Goal: Find specific page/section: Find specific page/section

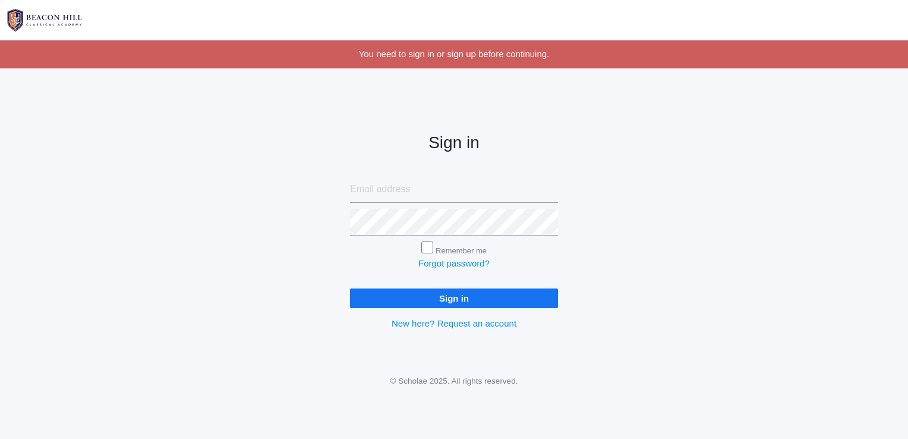
type input "[EMAIL_ADDRESS][DOMAIN_NAME]"
click at [508, 302] on input "Sign in" at bounding box center [454, 298] width 208 height 20
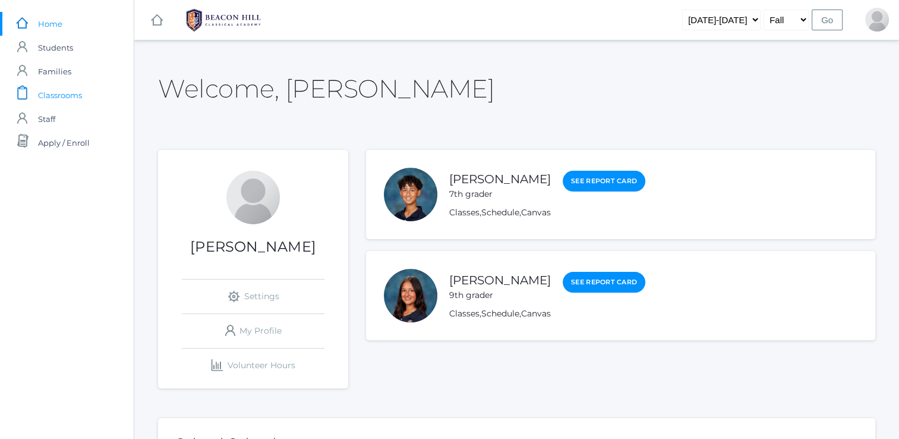
click at [69, 105] on span "Classrooms" at bounding box center [60, 95] width 44 height 24
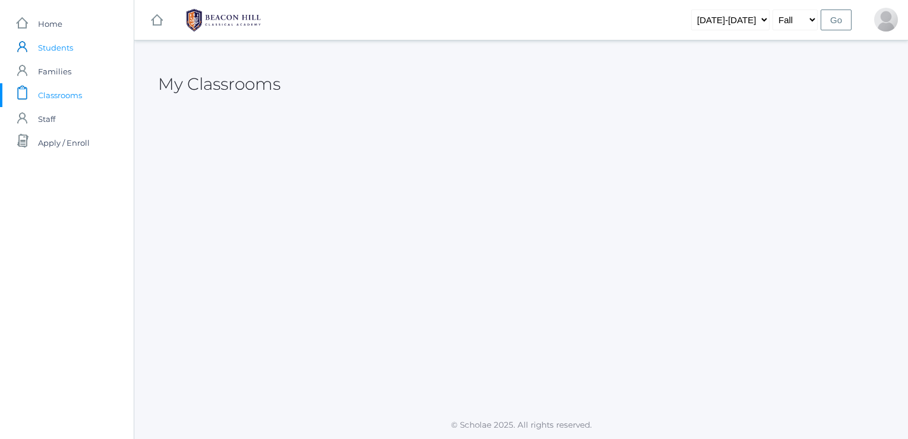
click at [80, 50] on link "icons/user/plain Created with Sketch. Students" at bounding box center [67, 48] width 134 height 24
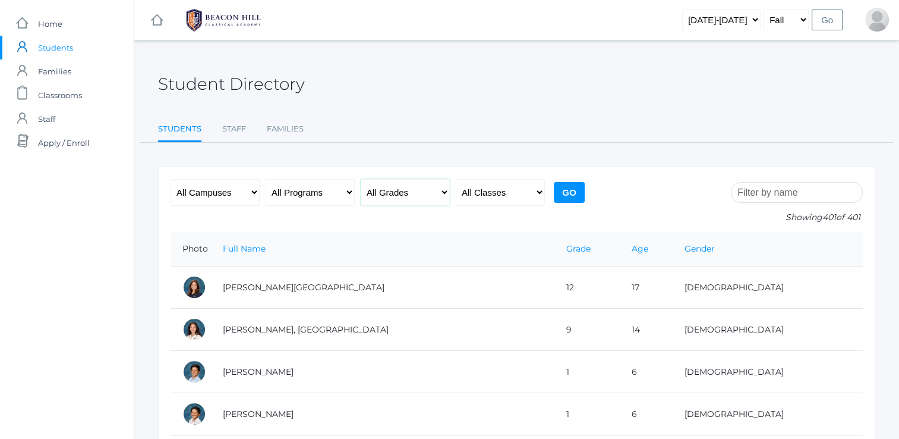
click at [374, 194] on select "All Grades Grammar - Kindergarten - 1st Grade - 2nd Grade - 3rd Grade - 4th Gra…" at bounding box center [405, 192] width 89 height 27
select select "7"
click at [361, 179] on select "All Grades Grammar - Kindergarten - 1st Grade - 2nd Grade - 3rd Grade - 4th Gra…" at bounding box center [405, 192] width 89 height 27
click at [562, 197] on input "Go" at bounding box center [569, 192] width 31 height 21
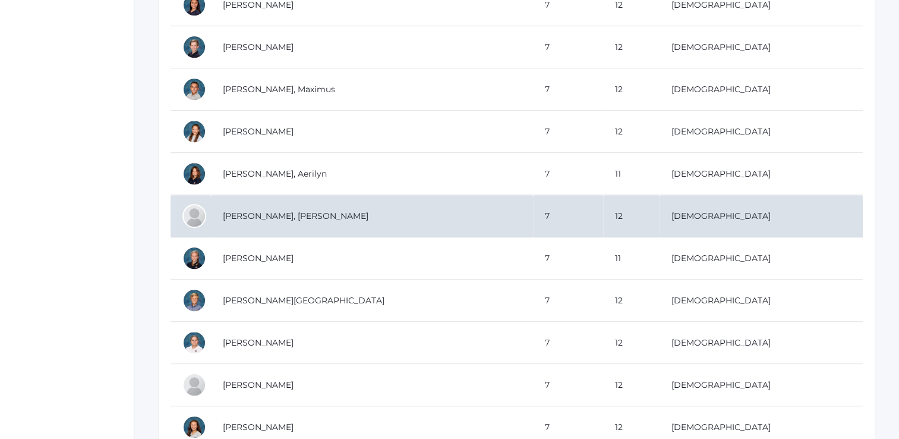
scroll to position [749, 0]
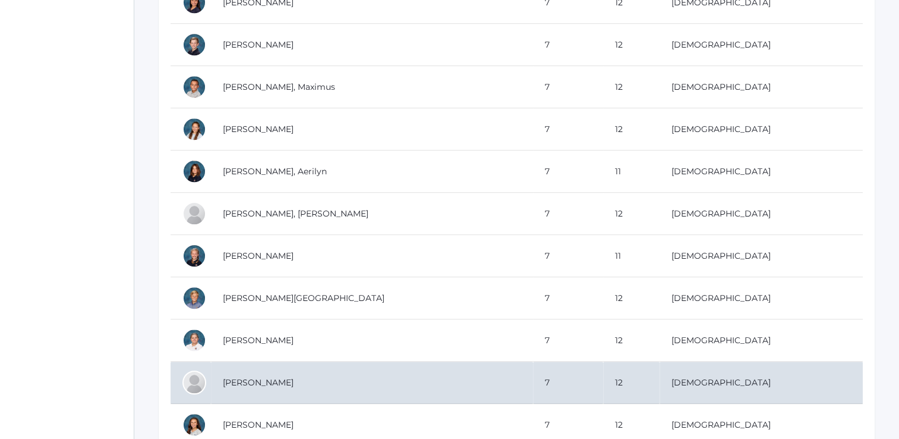
click at [199, 379] on div at bounding box center [194, 382] width 24 height 24
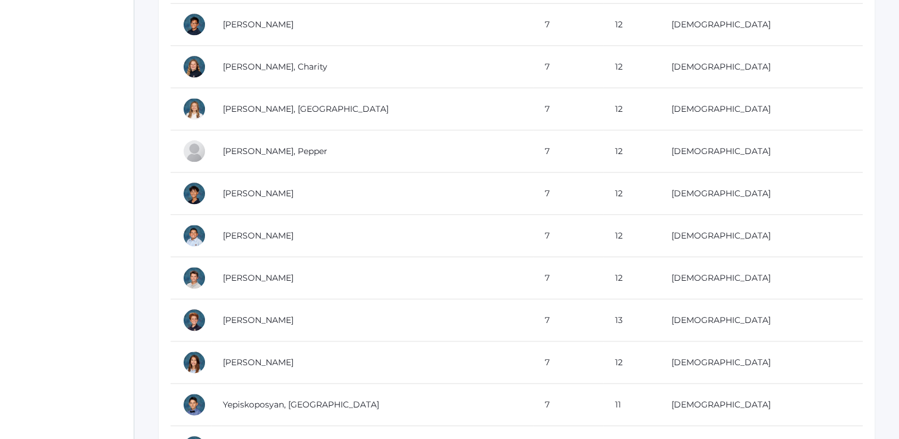
scroll to position [1322, 0]
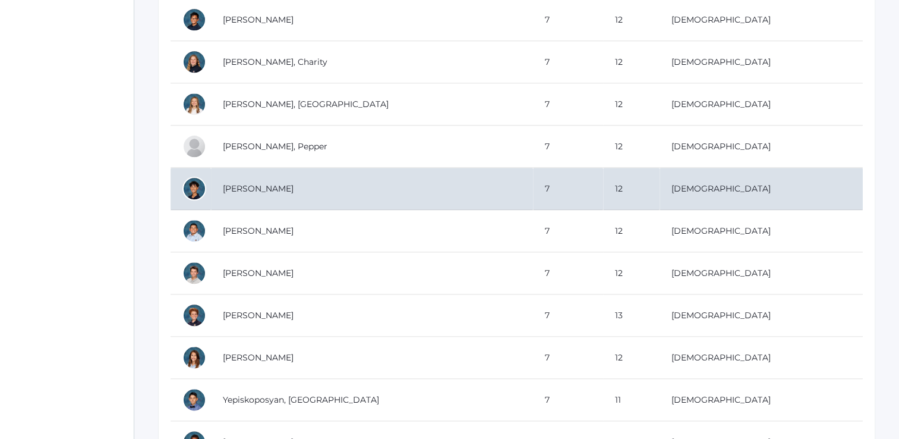
click at [241, 174] on td "Rizvi, Finn" at bounding box center [372, 189] width 322 height 42
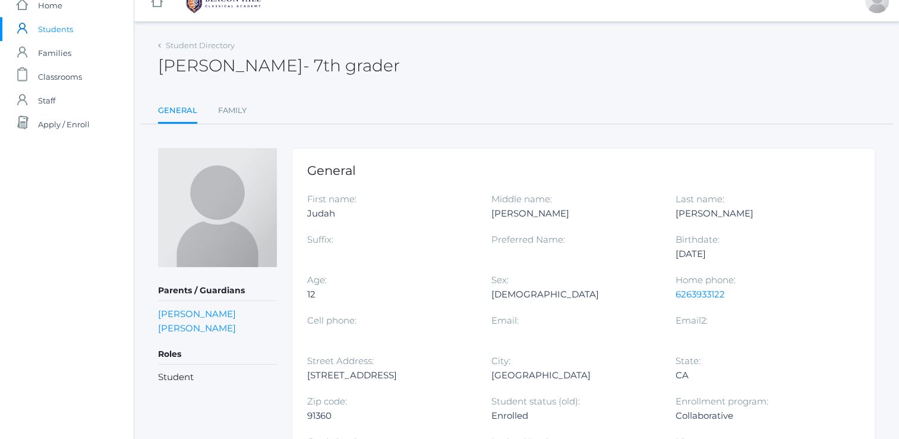
scroll to position [17, 0]
click at [218, 111] on link "Family" at bounding box center [232, 112] width 29 height 24
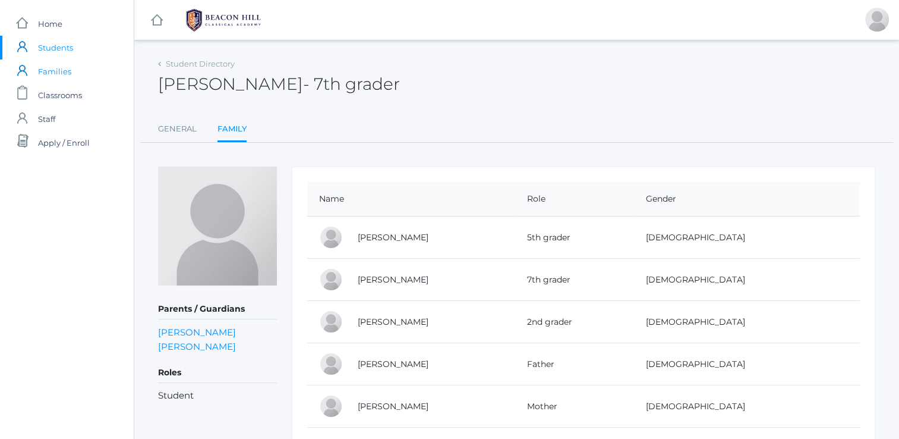
click at [62, 76] on span "Families" at bounding box center [54, 71] width 33 height 24
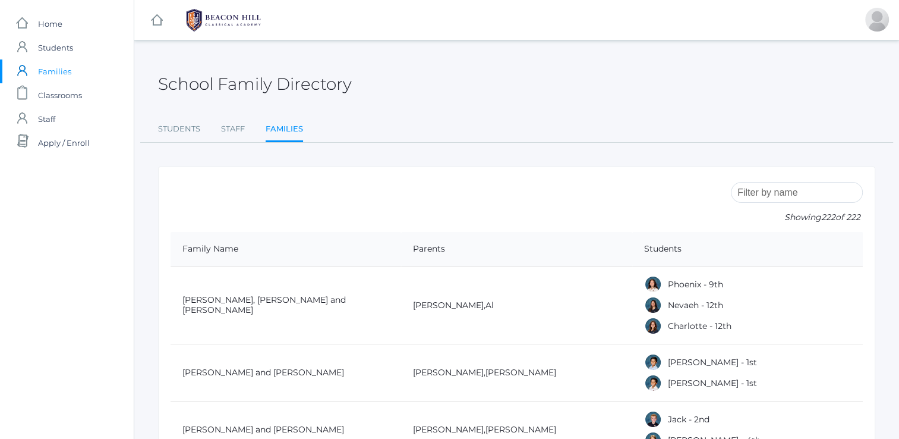
click at [228, 219] on form "Showing 222 of 222" at bounding box center [517, 205] width 692 height 53
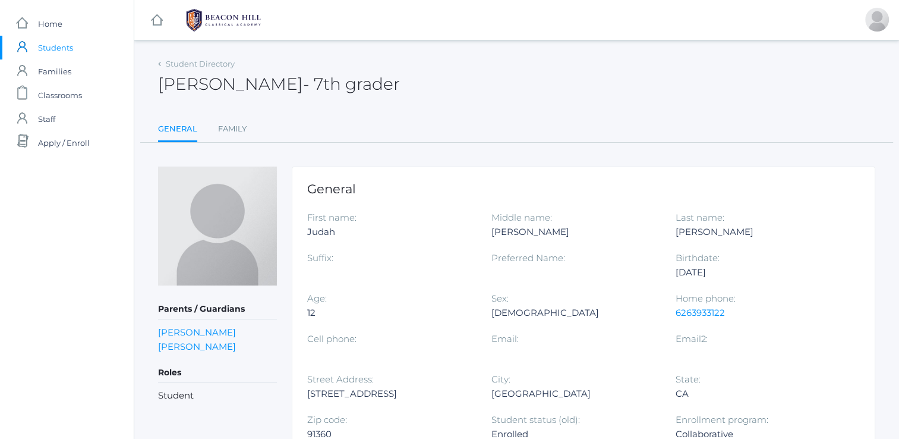
scroll to position [17, 0]
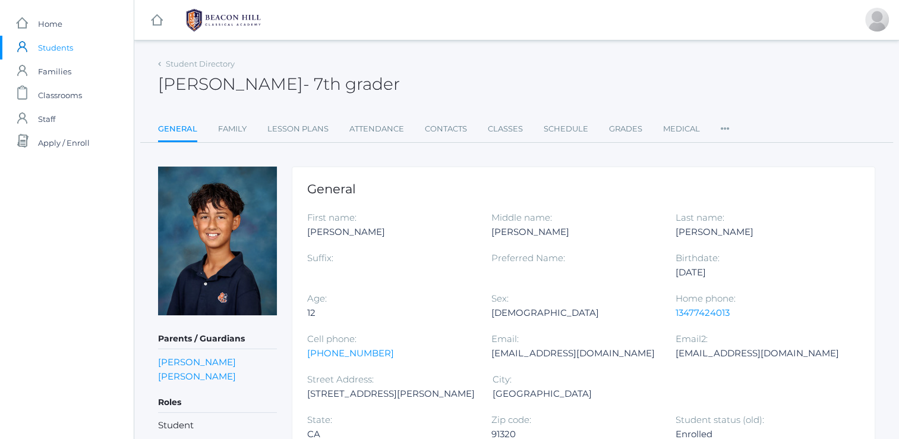
click at [359, 120] on link "Attendance" at bounding box center [376, 129] width 55 height 24
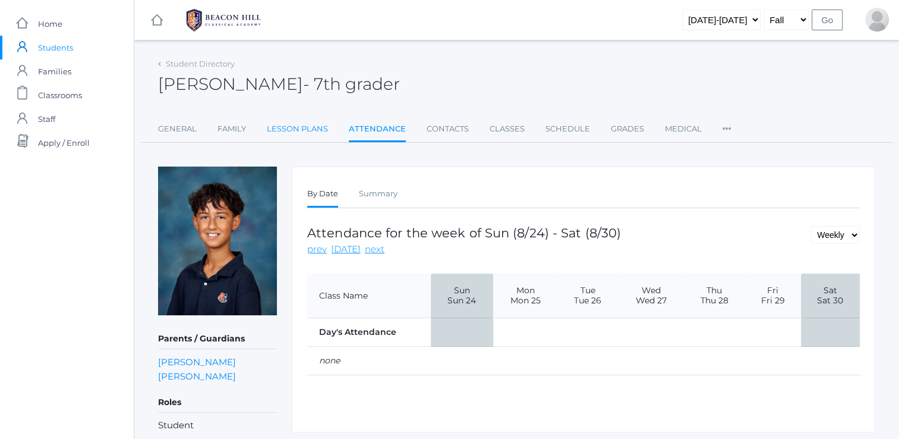
scroll to position [34, 0]
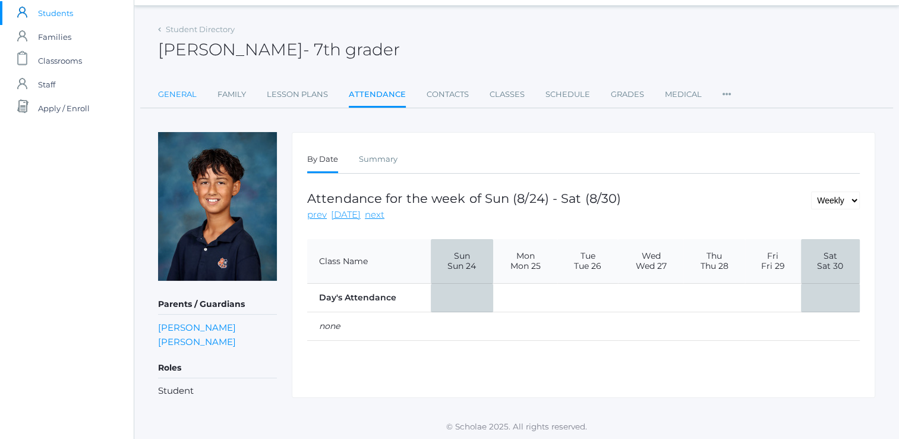
click at [174, 94] on link "General" at bounding box center [177, 95] width 39 height 24
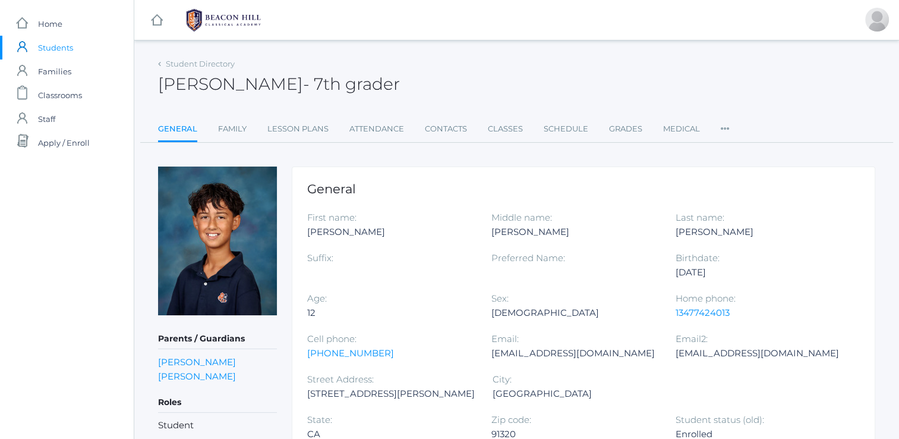
click at [178, 58] on div "Finn Rizvi - 7th grader Finn Rizvi 7th grader" at bounding box center [516, 77] width 717 height 44
click at [180, 62] on link "Student Directory" at bounding box center [200, 64] width 69 height 10
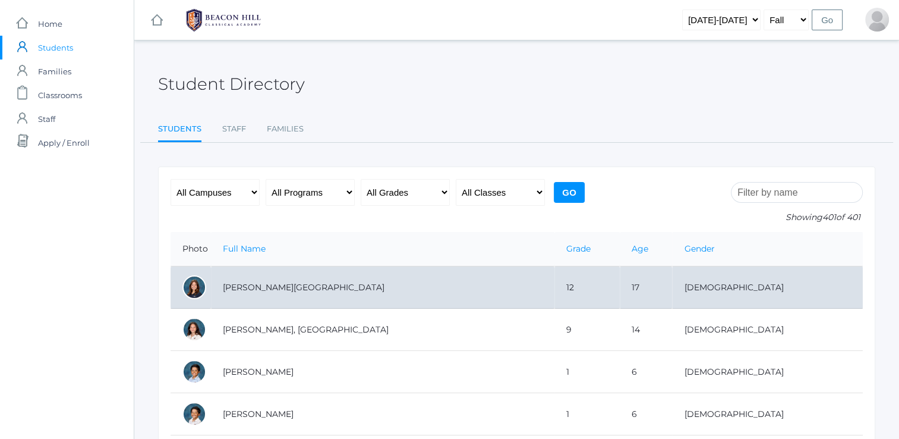
click at [319, 301] on td "Abdulla, Charlotte" at bounding box center [383, 287] width 344 height 42
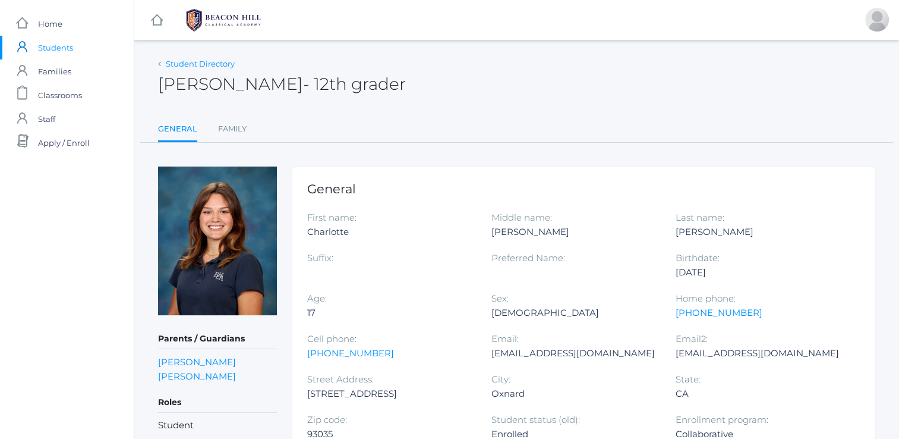
click at [188, 62] on link "Student Directory" at bounding box center [200, 64] width 69 height 10
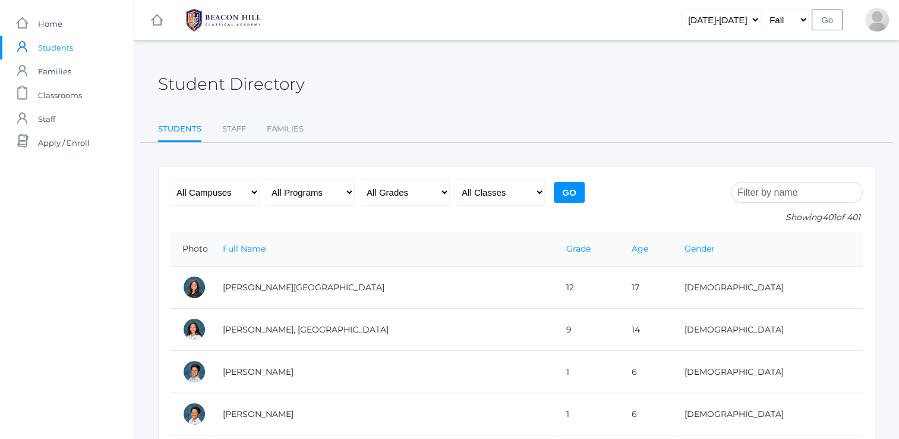
click at [416, 210] on div "All Campuses Upper Campus Lower Campus All Programs Full-Time Collaborative Fou…" at bounding box center [379, 205] width 417 height 53
click at [405, 191] on select "All Grades Grammar - Kindergarten - 1st Grade - 2nd Grade - 3rd Grade - 4th Gra…" at bounding box center [405, 192] width 89 height 27
select select "7"
click at [361, 179] on select "All Grades Grammar - Kindergarten - 1st Grade - 2nd Grade - 3rd Grade - 4th Gra…" at bounding box center [405, 192] width 89 height 27
click at [567, 188] on input "Go" at bounding box center [569, 192] width 31 height 21
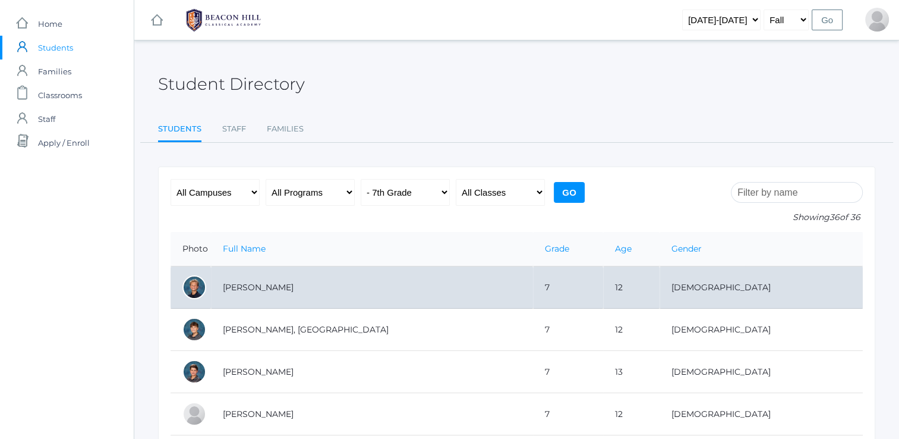
click at [310, 298] on td "[PERSON_NAME]" at bounding box center [372, 287] width 322 height 42
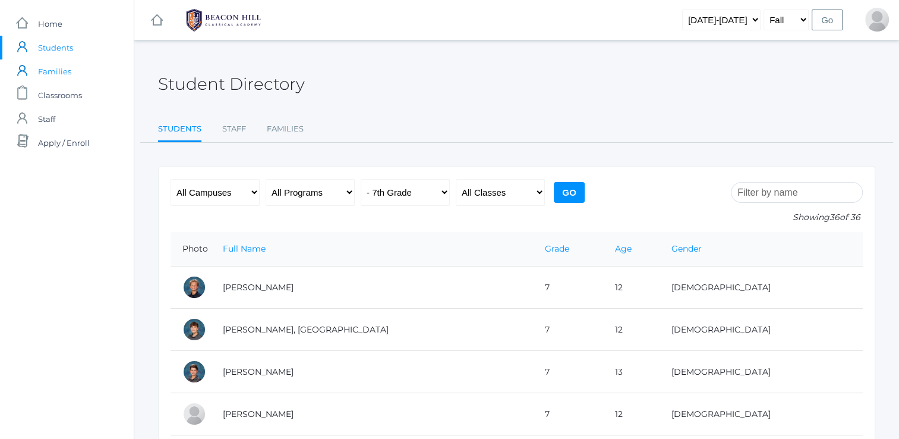
click at [71, 75] on link "icons/user/plain Created with Sketch. Families" at bounding box center [67, 71] width 134 height 24
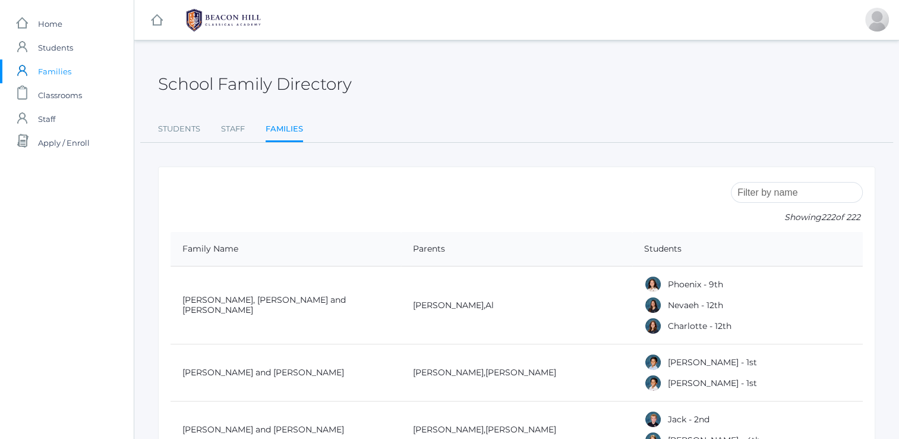
click at [762, 193] on input "search" at bounding box center [797, 192] width 132 height 21
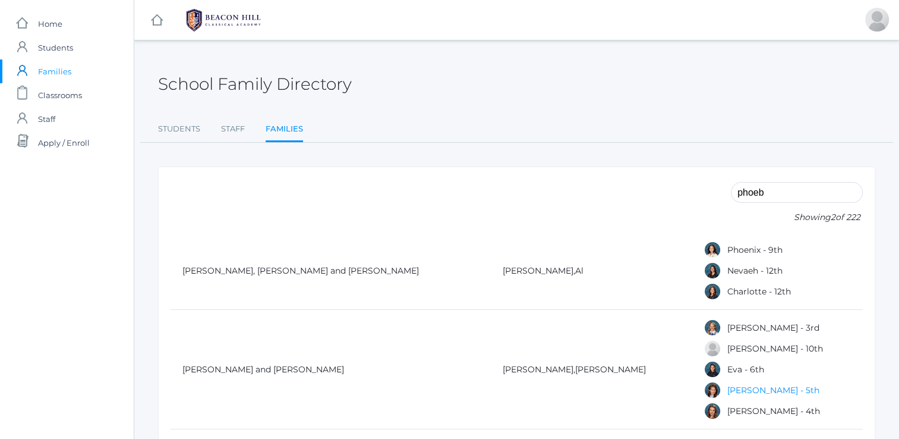
type input "[PERSON_NAME]"
